Goal: Information Seeking & Learning: Learn about a topic

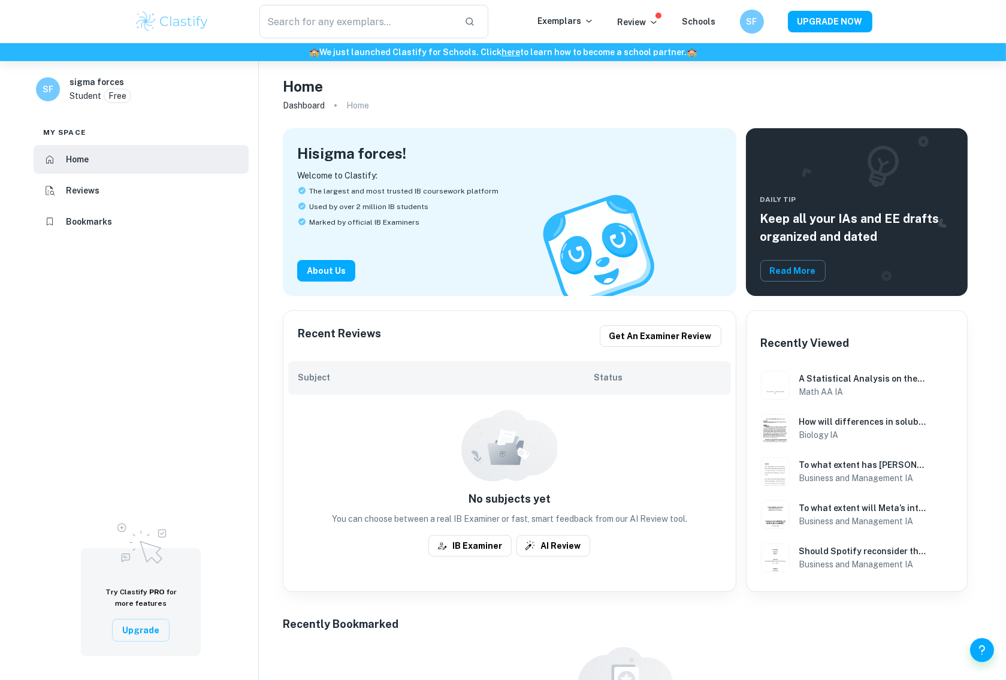
click at [572, 13] on div "​ Exemplars Review Schools SF UPGRADE NOW" at bounding box center [503, 22] width 767 height 34
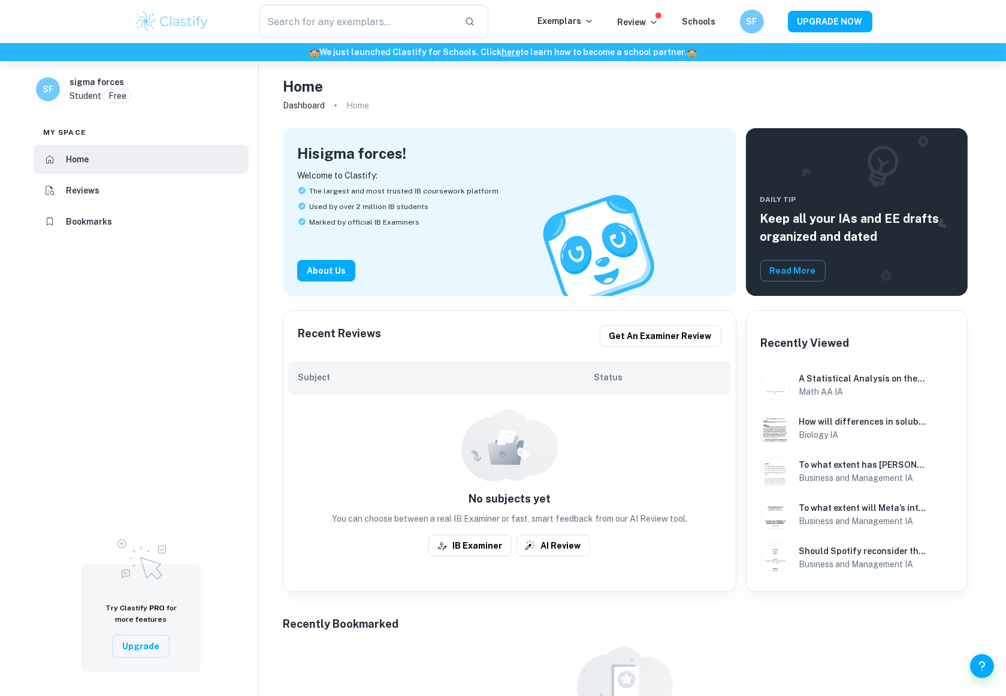
click at [147, 17] on img at bounding box center [172, 22] width 76 height 24
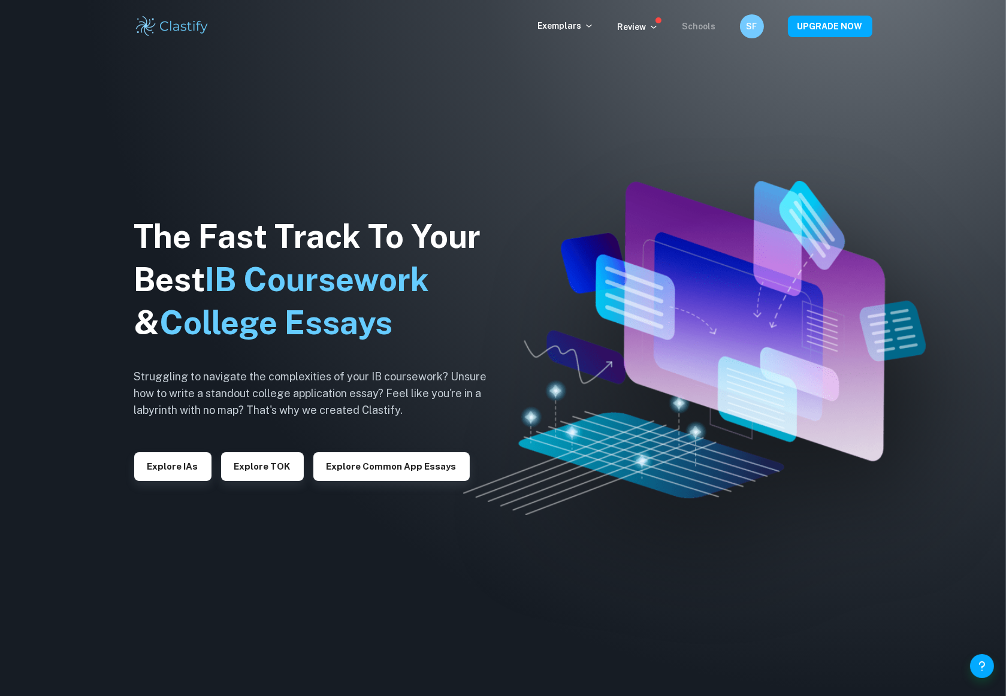
click at [708, 26] on link "Schools" at bounding box center [699, 27] width 34 height 10
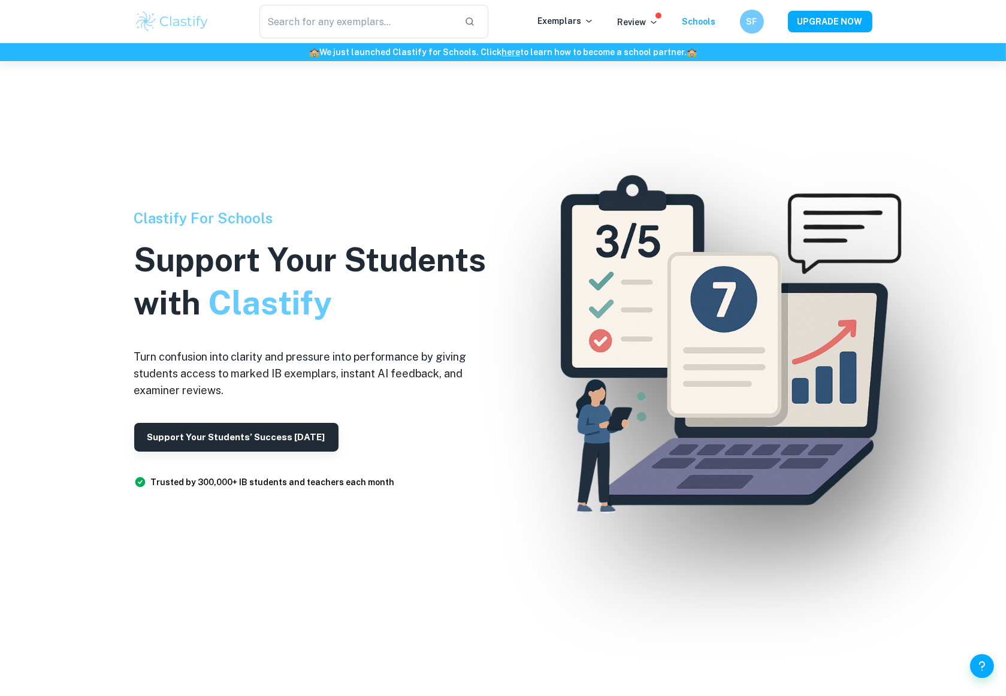
click at [654, 15] on div "Review" at bounding box center [638, 21] width 41 height 14
click at [650, 28] on p "Review" at bounding box center [638, 22] width 41 height 13
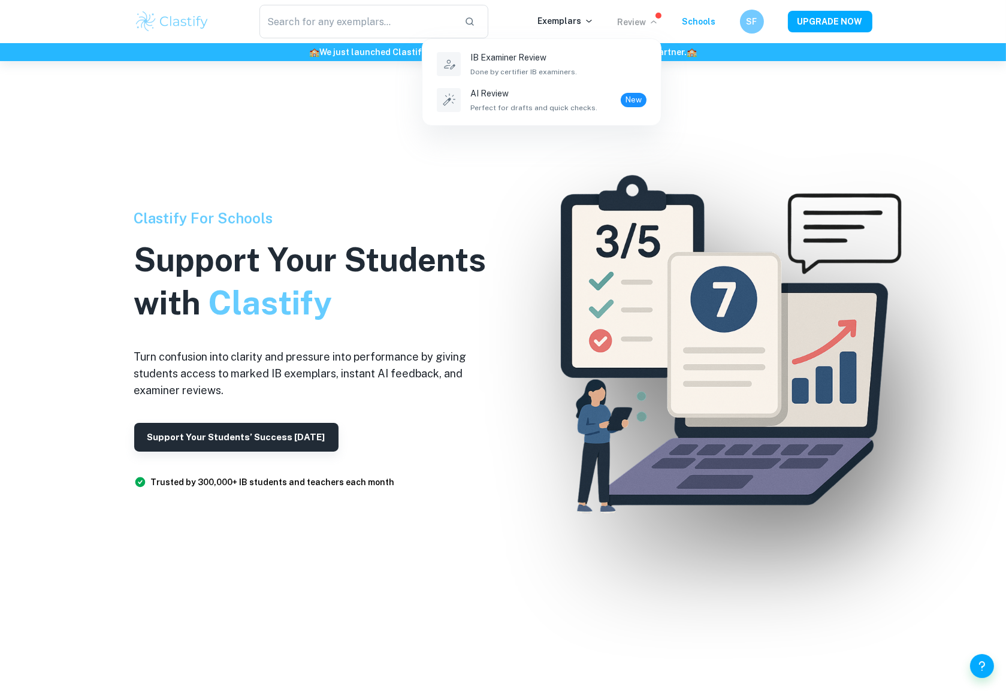
click at [547, 20] on div at bounding box center [503, 348] width 1006 height 696
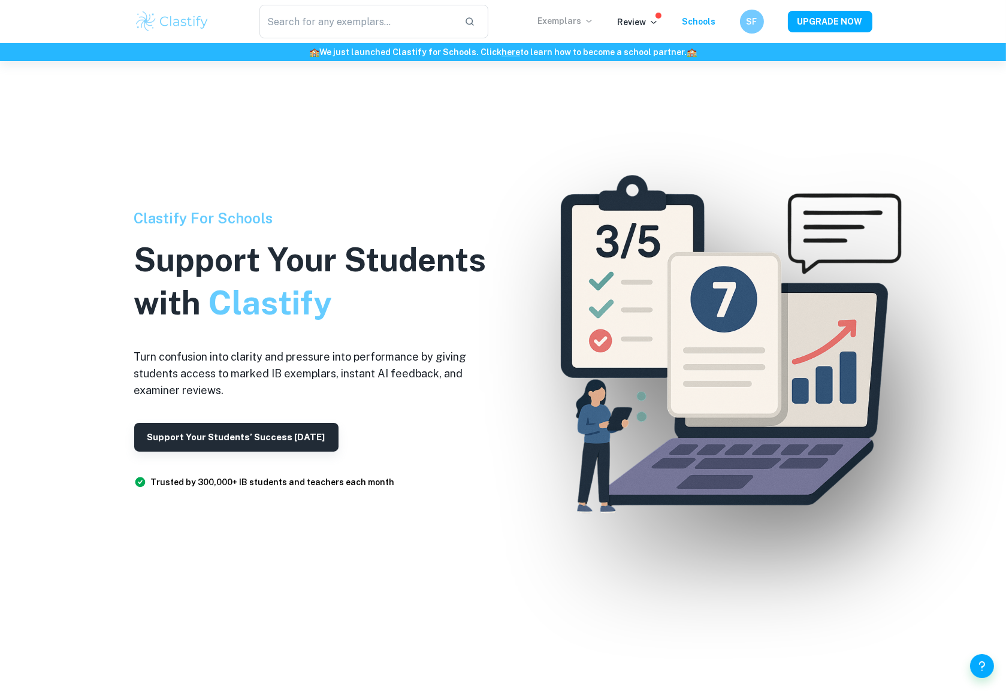
click at [548, 20] on p "Exemplars" at bounding box center [566, 20] width 56 height 13
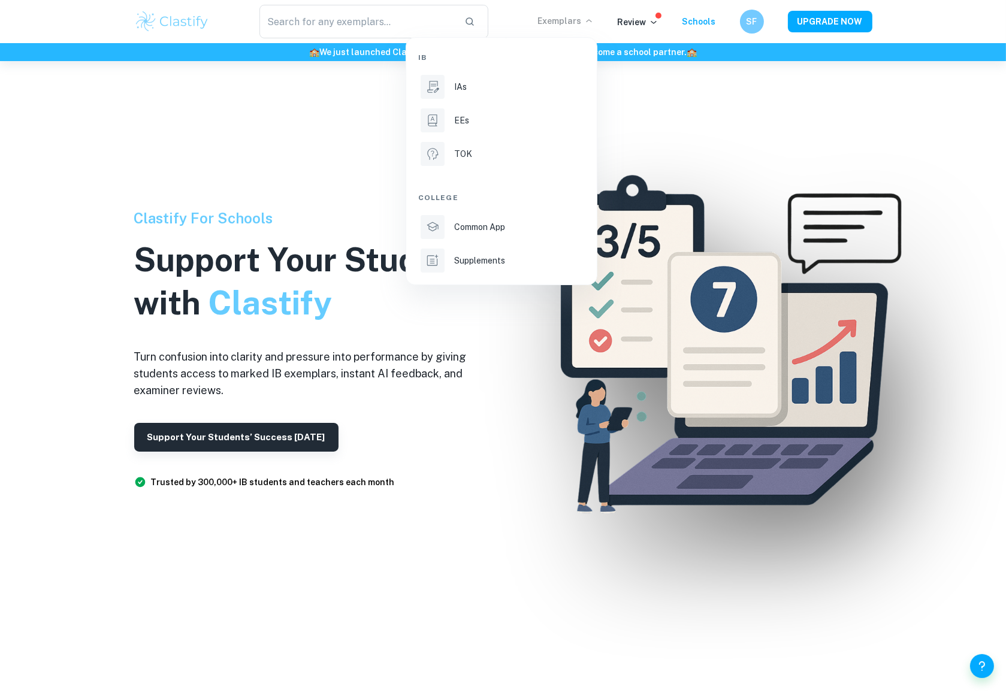
click at [385, 12] on div at bounding box center [503, 348] width 1006 height 696
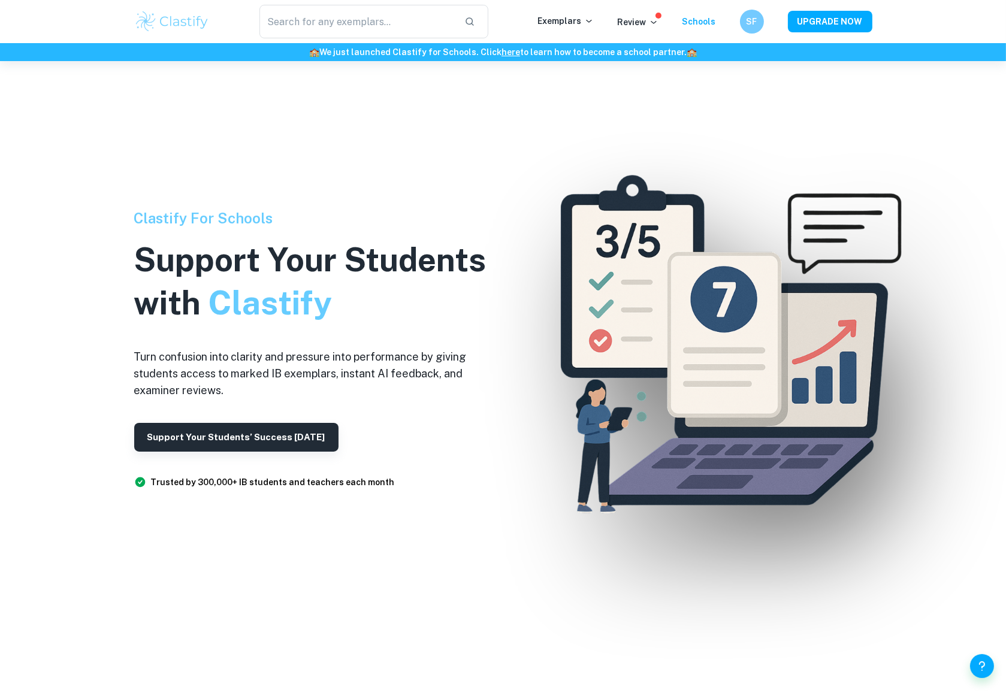
click at [383, 16] on input "text" at bounding box center [357, 22] width 196 height 34
type input "exam"
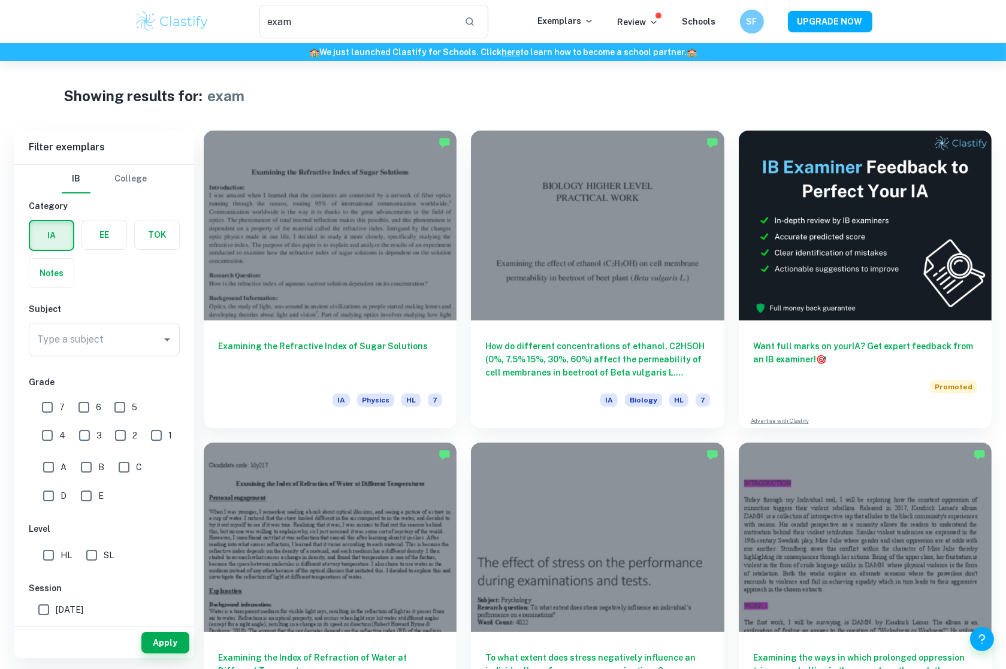
click at [203, 25] on img at bounding box center [172, 22] width 76 height 24
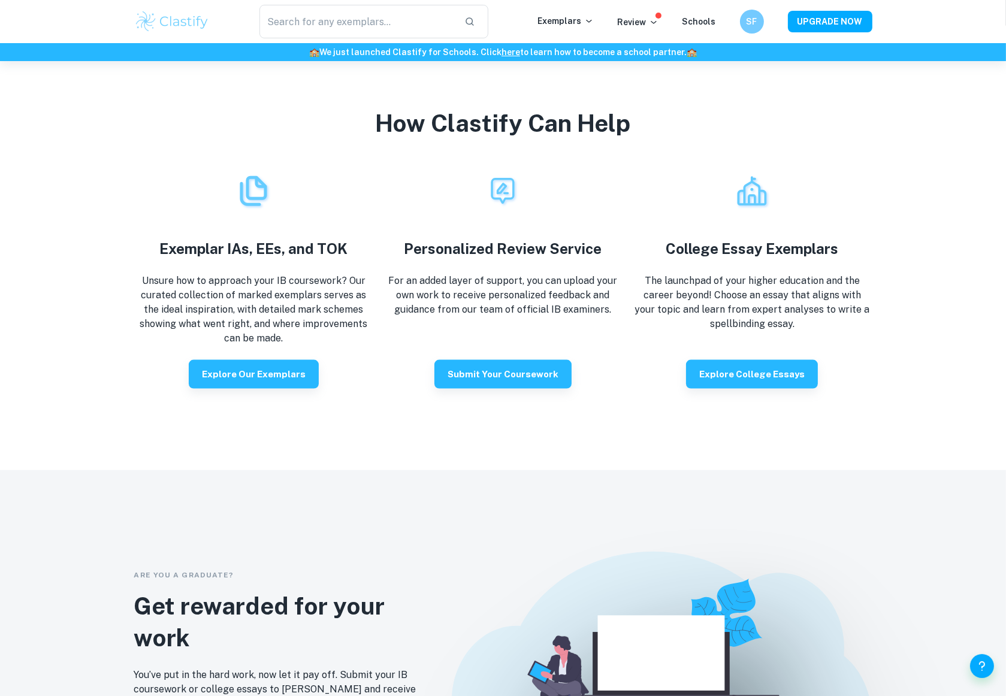
scroll to position [2291, 0]
